Goal: Task Accomplishment & Management: Complete application form

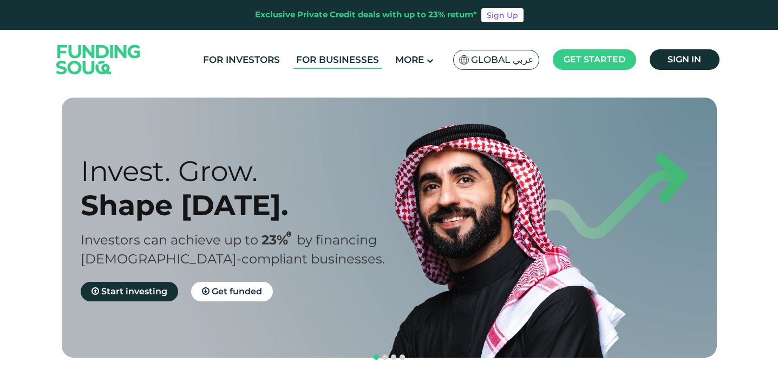
click at [331, 64] on link "For Businesses" at bounding box center [338, 60] width 88 height 18
